Goal: Information Seeking & Learning: Learn about a topic

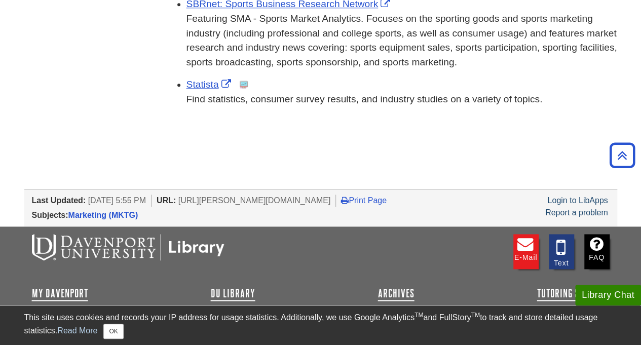
scroll to position [563, 0]
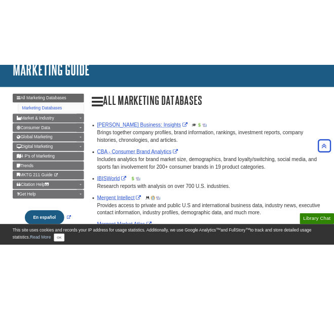
scroll to position [0, 0]
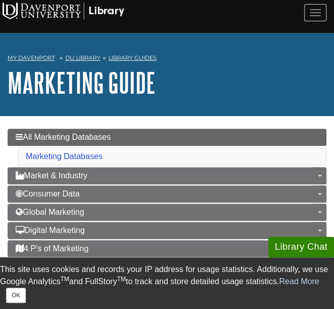
click at [170, 88] on h1 "Marketing Guide" at bounding box center [167, 82] width 319 height 30
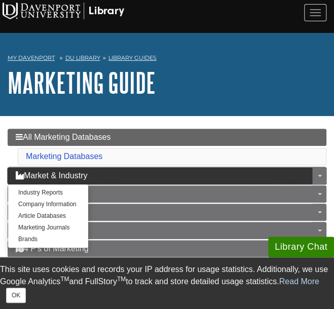
click at [87, 171] on span "Market & Industry" at bounding box center [51, 175] width 71 height 9
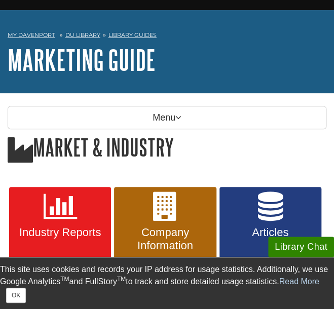
scroll to position [30, 0]
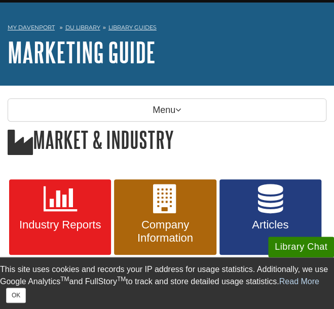
click at [236, 71] on div "My Davenport DU Library Library Guides Marketing Guide Market & Industry Search…" at bounding box center [167, 44] width 334 height 83
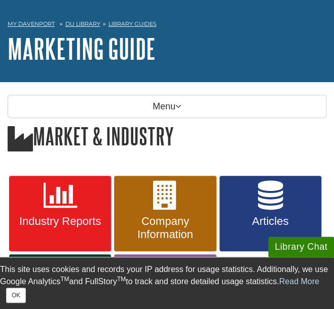
scroll to position [4, 0]
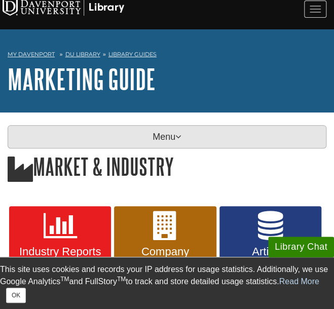
click at [177, 135] on icon at bounding box center [178, 136] width 6 height 9
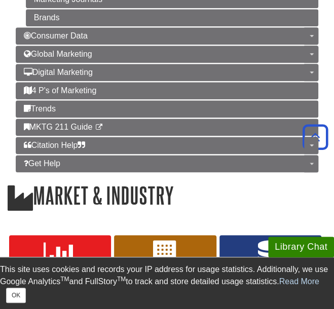
scroll to position [270, 0]
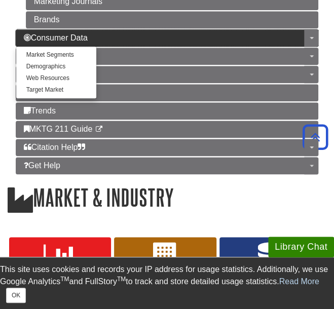
click at [84, 33] on span "Consumer Data" at bounding box center [56, 37] width 64 height 9
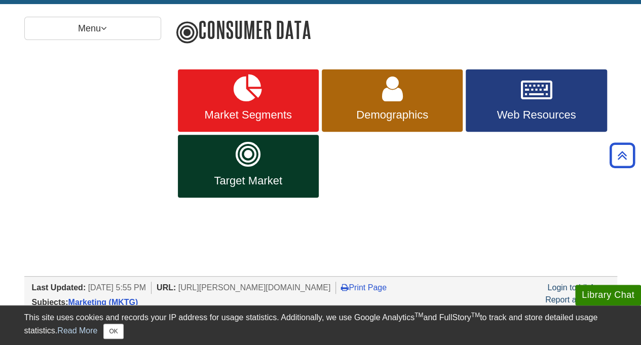
scroll to position [85, 0]
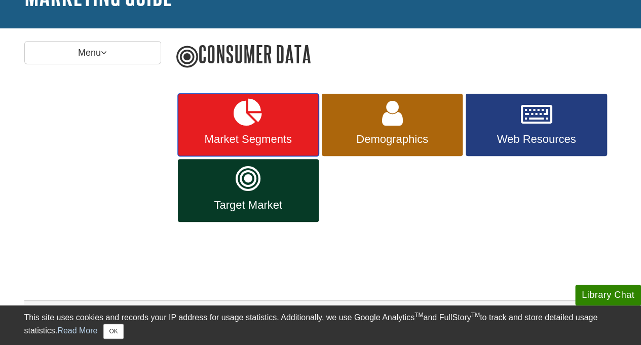
click at [272, 132] on link "Market Segments" at bounding box center [248, 125] width 141 height 63
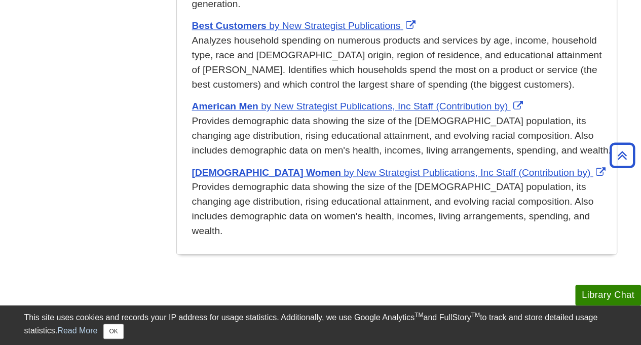
scroll to position [618, 0]
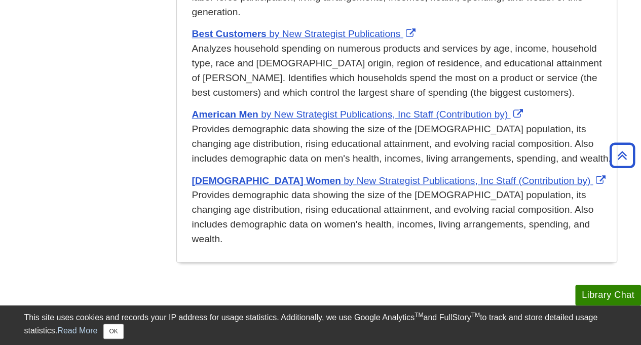
drag, startPoint x: 44, startPoint y: 151, endPoint x: 187, endPoint y: 142, distance: 144.1
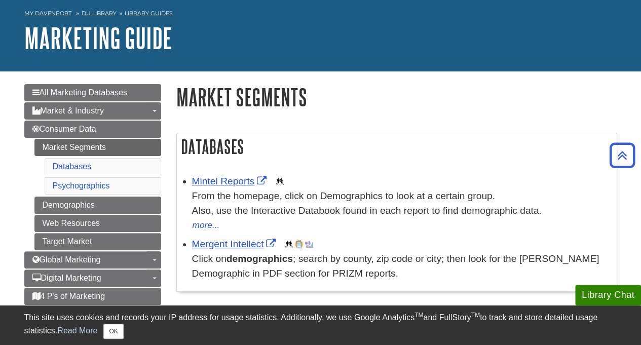
scroll to position [0, 0]
